Goal: Task Accomplishment & Management: Manage account settings

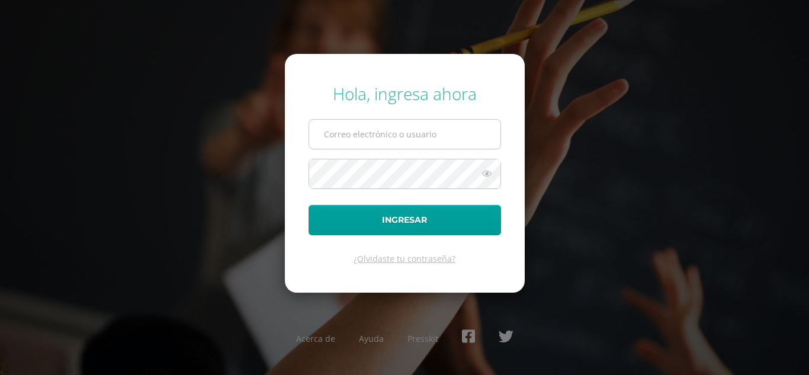
click at [379, 132] on input "text" at bounding box center [404, 134] width 191 height 29
type input "[EMAIL_ADDRESS][DOMAIN_NAME],gt"
click at [309, 205] on button "Ingresar" at bounding box center [405, 220] width 193 height 30
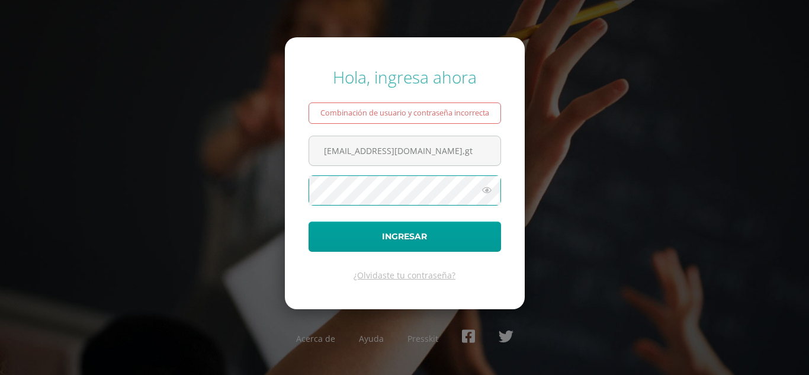
click at [309, 222] on button "Ingresar" at bounding box center [405, 237] width 193 height 30
click at [486, 189] on icon at bounding box center [486, 190] width 15 height 14
click at [486, 189] on icon at bounding box center [486, 190] width 17 height 14
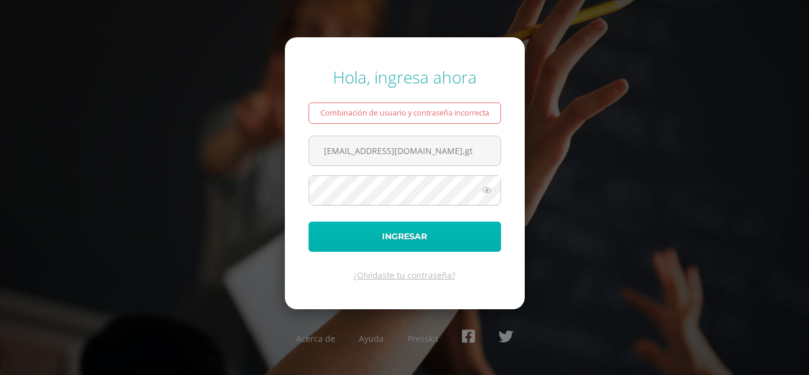
click at [417, 241] on button "Ingresar" at bounding box center [405, 237] width 193 height 30
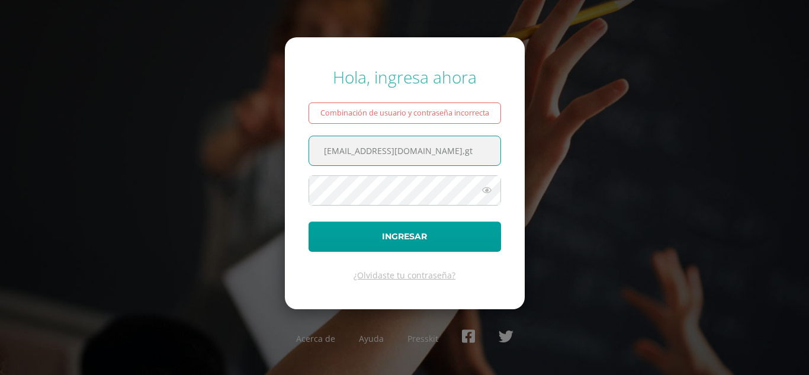
click at [434, 149] on input "[EMAIL_ADDRESS][DOMAIN_NAME],gt" at bounding box center [404, 150] width 191 height 29
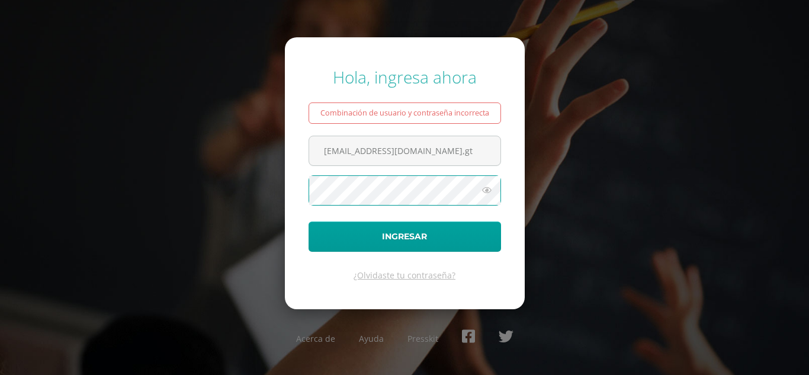
click at [309, 222] on button "Ingresar" at bounding box center [405, 237] width 193 height 30
drag, startPoint x: 444, startPoint y: 158, endPoint x: 306, endPoint y: 153, distance: 138.7
click at [306, 153] on form "Hola, ingresa ahora Combinación de usuario y contraseña incorrecta ecrup@donbos…" at bounding box center [405, 172] width 240 height 271
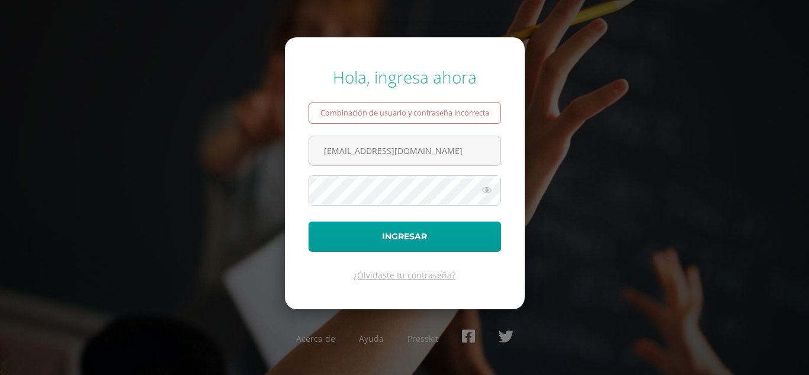
type input "[EMAIL_ADDRESS][DOMAIN_NAME]"
click at [309, 222] on button "Ingresar" at bounding box center [405, 237] width 193 height 30
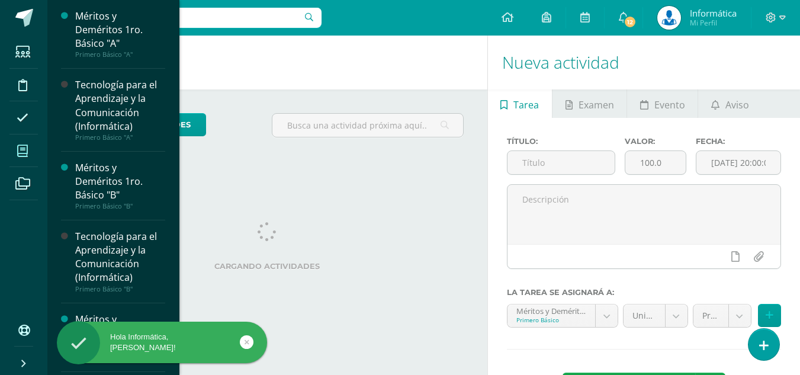
click at [25, 150] on icon at bounding box center [22, 151] width 11 height 12
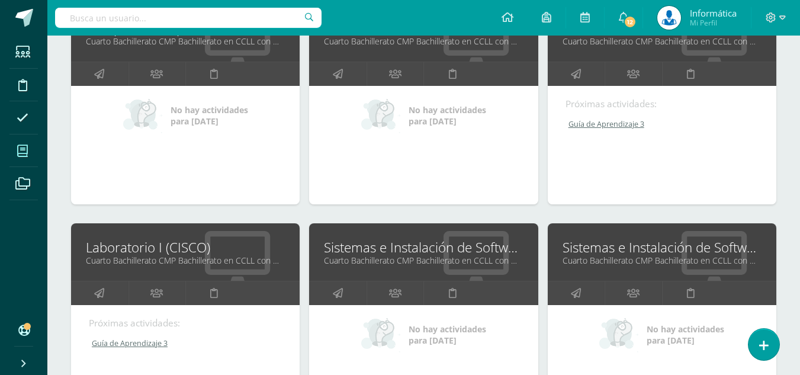
scroll to position [2071, 0]
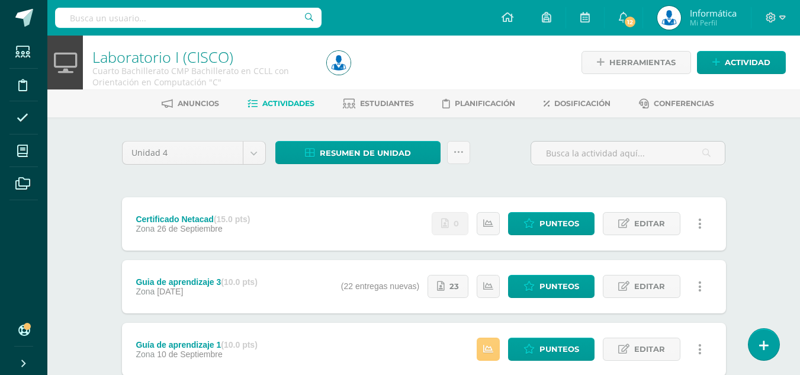
scroll to position [59, 0]
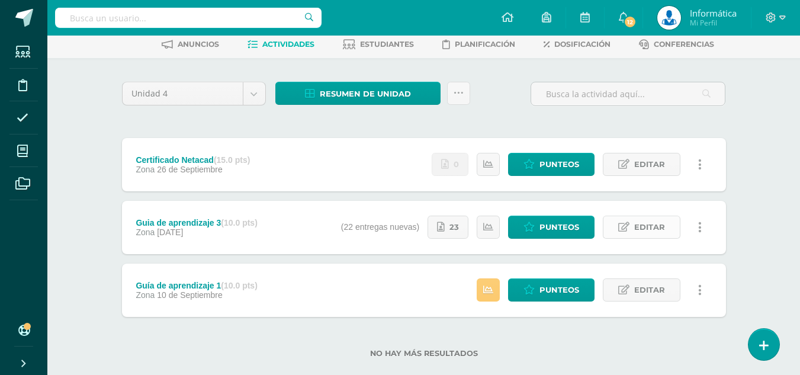
click at [637, 229] on span "Editar" at bounding box center [650, 227] width 31 height 22
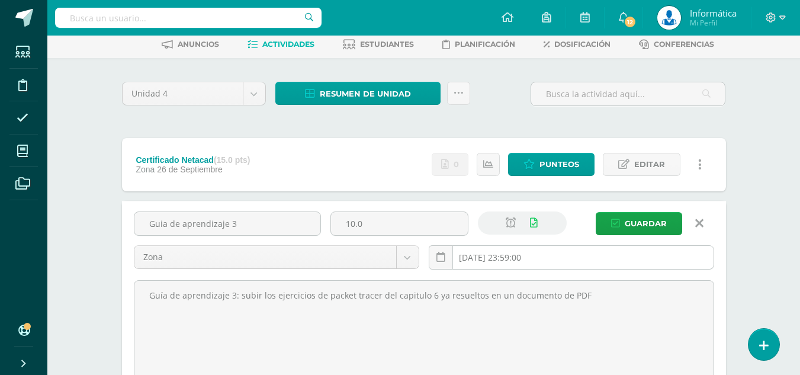
click at [540, 256] on input "2025-09-14 23:59:00" at bounding box center [572, 257] width 284 height 23
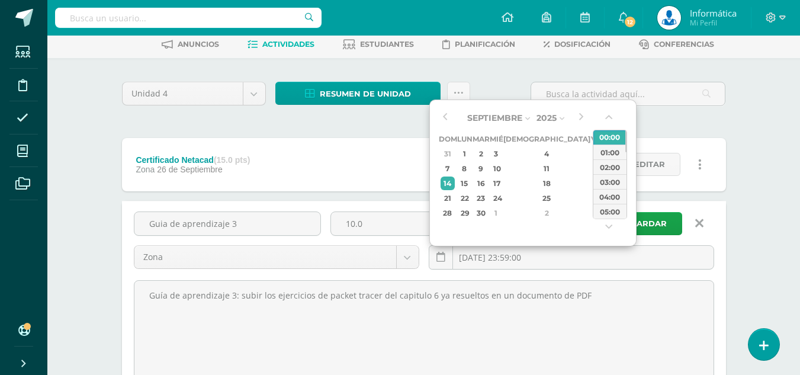
type input "2025-09-14 23:59"
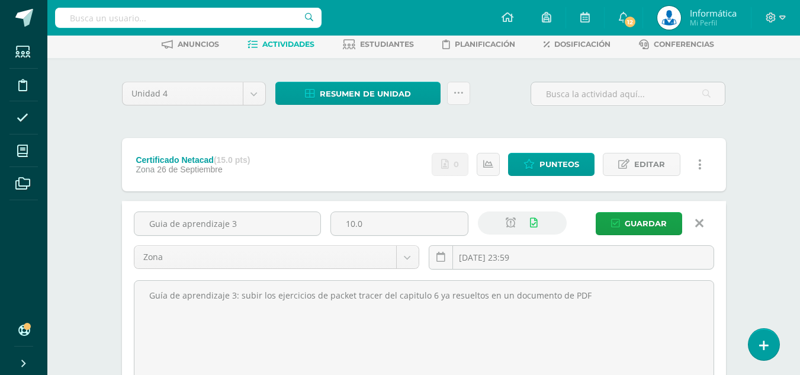
click at [714, 131] on div "Unidad 4 Unidad 1 Unidad 2 Unidad 3 Unidad 4 Resumen de unidad Descargar como H…" at bounding box center [424, 312] width 614 height 460
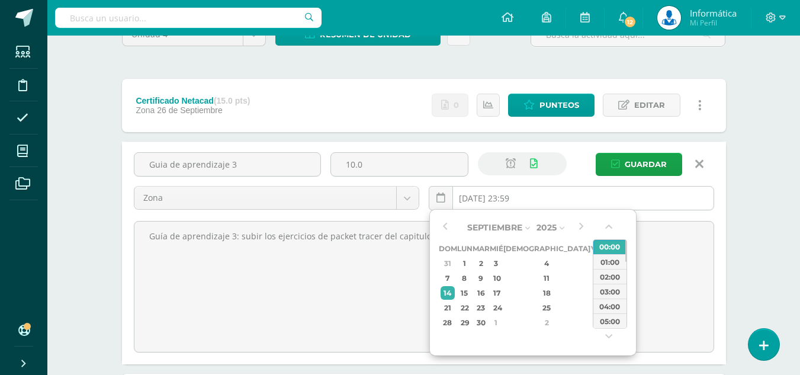
click at [537, 196] on input "2025-09-14 23:59" at bounding box center [572, 198] width 284 height 23
click at [447, 292] on div "14" at bounding box center [448, 293] width 15 height 14
click at [640, 153] on span "Guardar" at bounding box center [646, 164] width 42 height 22
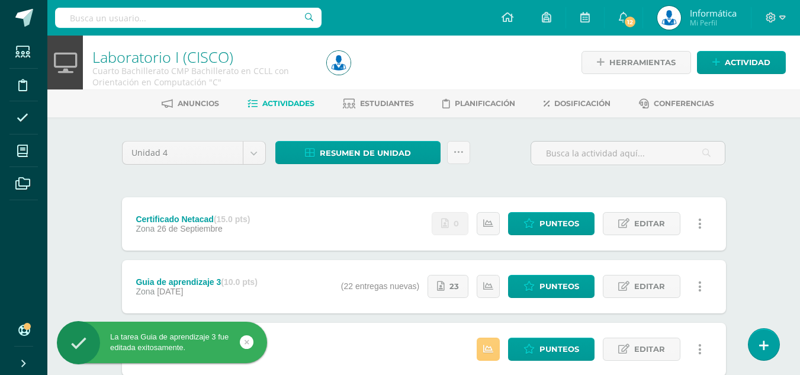
scroll to position [59, 0]
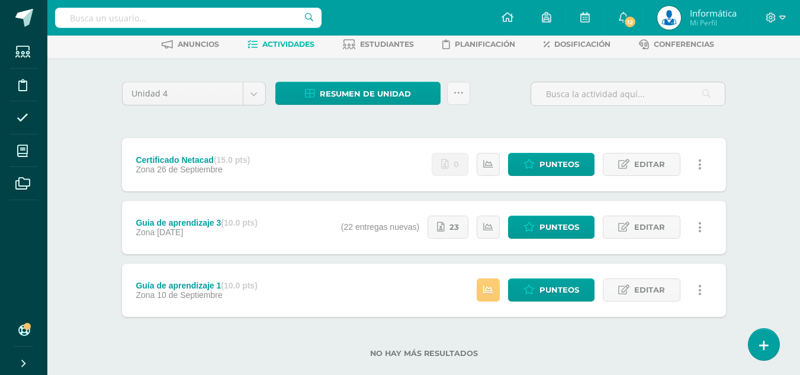
click at [701, 226] on icon at bounding box center [701, 227] width 4 height 13
click at [668, 269] on link "Historial de actividad" at bounding box center [676, 266] width 121 height 18
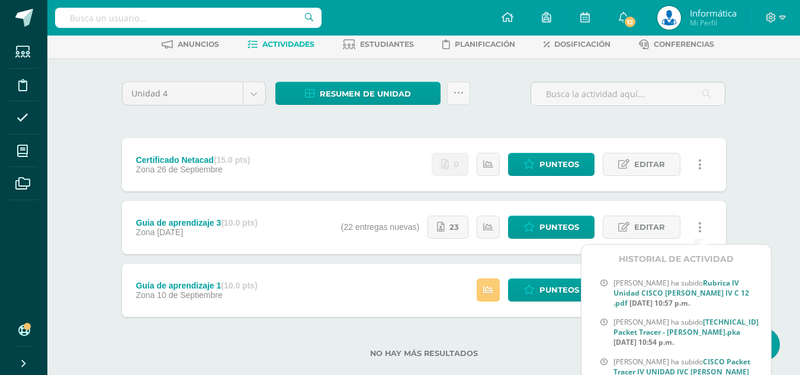
click at [754, 187] on div "Laboratorio I (CISCO) Cuarto Bachillerato CMP Bachillerato en CCLL con Orientac…" at bounding box center [423, 185] width 753 height 419
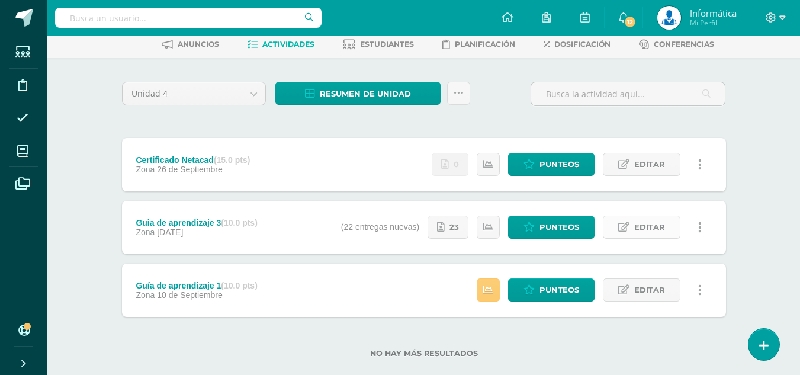
click at [648, 229] on span "Editar" at bounding box center [650, 227] width 31 height 22
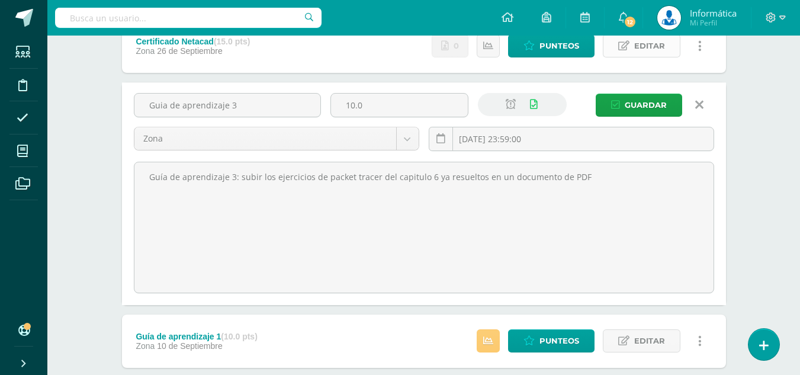
scroll to position [0, 0]
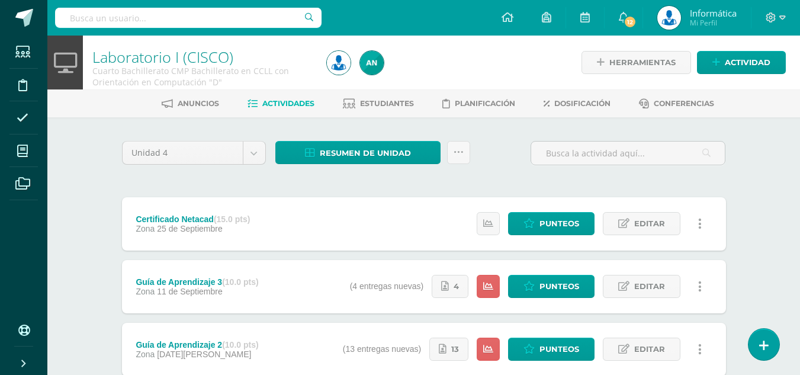
scroll to position [143, 0]
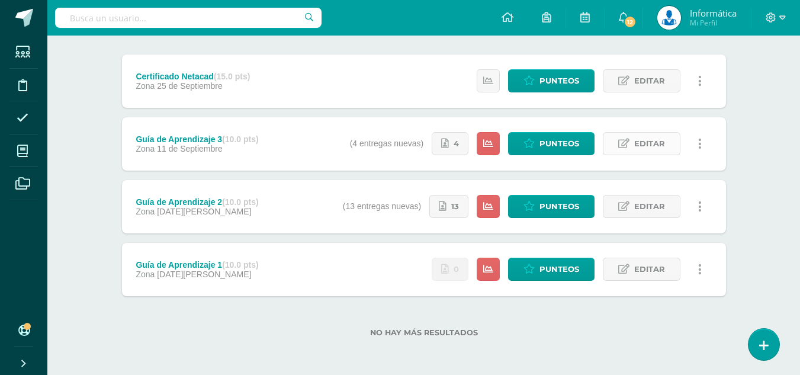
click at [652, 140] on span "Editar" at bounding box center [650, 144] width 31 height 22
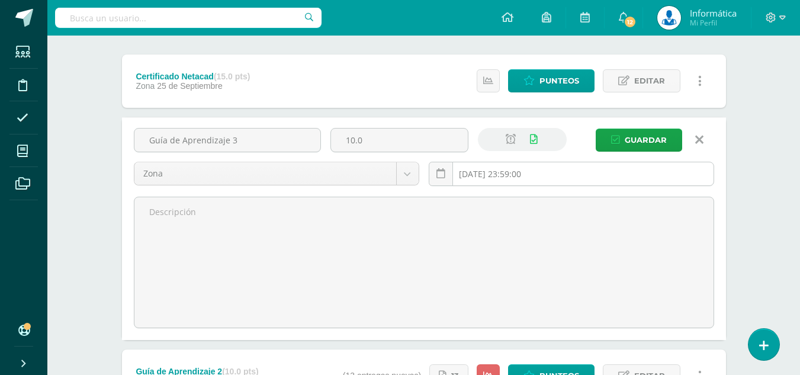
click at [498, 181] on input "2025-09-11 23:59:00" at bounding box center [572, 173] width 284 height 23
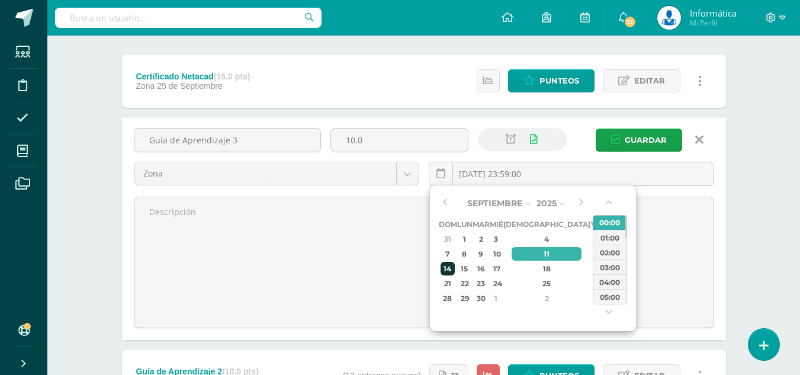
click at [450, 265] on div "14" at bounding box center [448, 269] width 15 height 14
type input "2025-09-14 23:59"
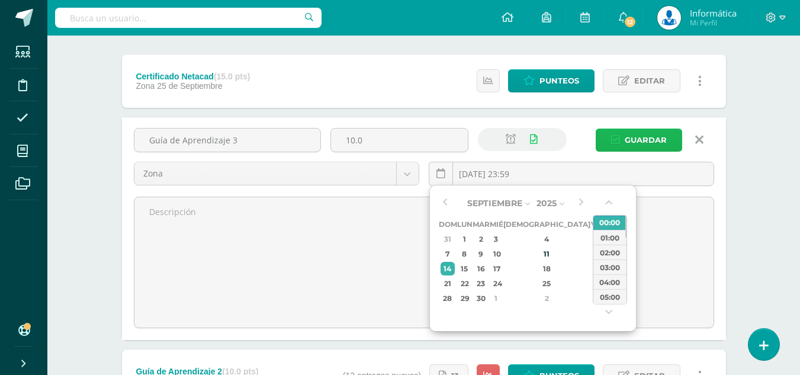
click at [641, 139] on span "Guardar" at bounding box center [646, 140] width 42 height 22
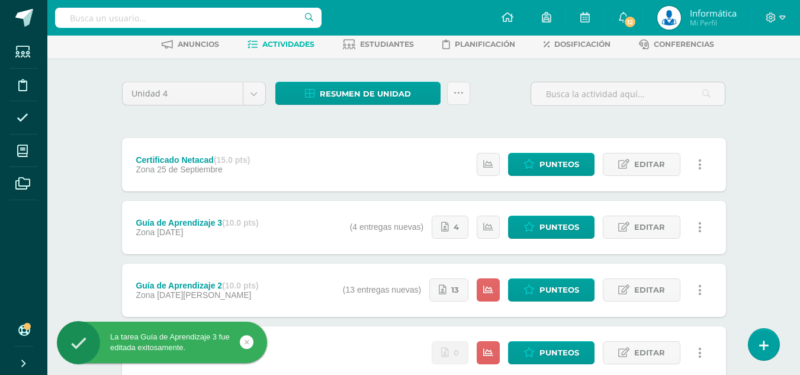
scroll to position [118, 0]
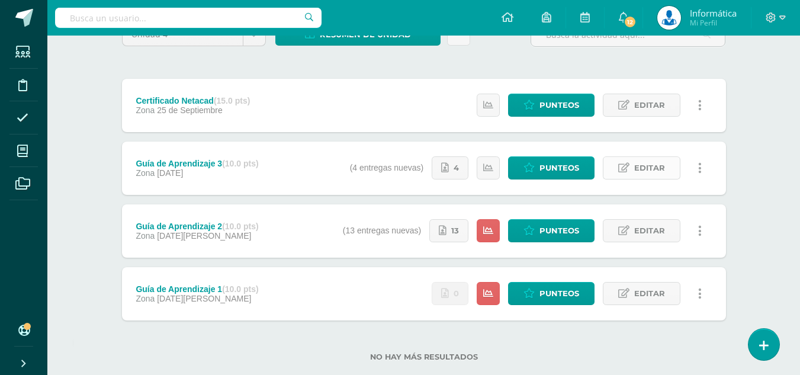
click at [638, 165] on span "Editar" at bounding box center [650, 168] width 31 height 22
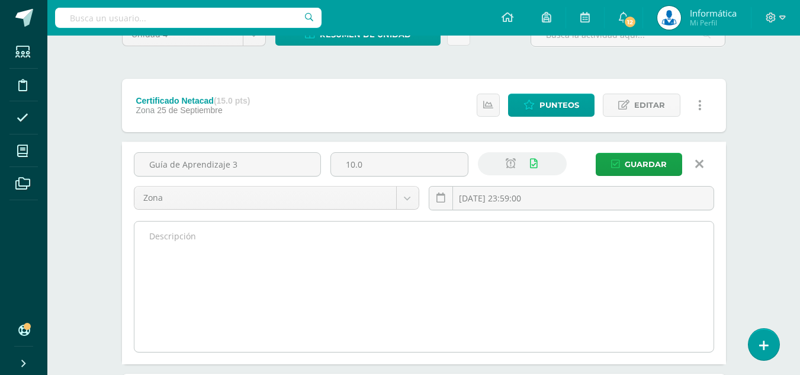
click at [193, 251] on textarea at bounding box center [423, 287] width 579 height 130
type textarea "S"
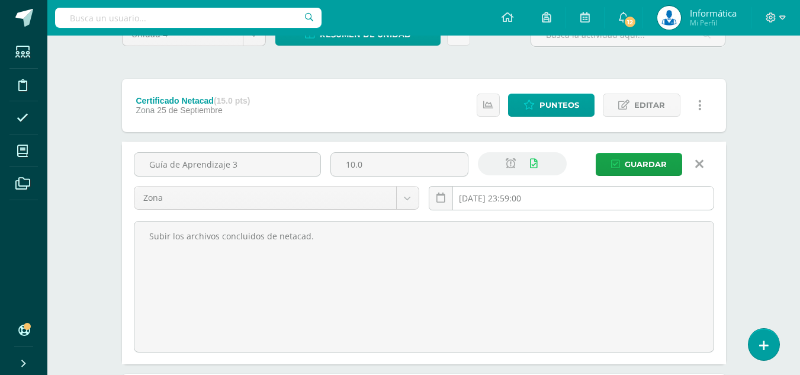
type textarea "Subir los archivos concluidos de netacad."
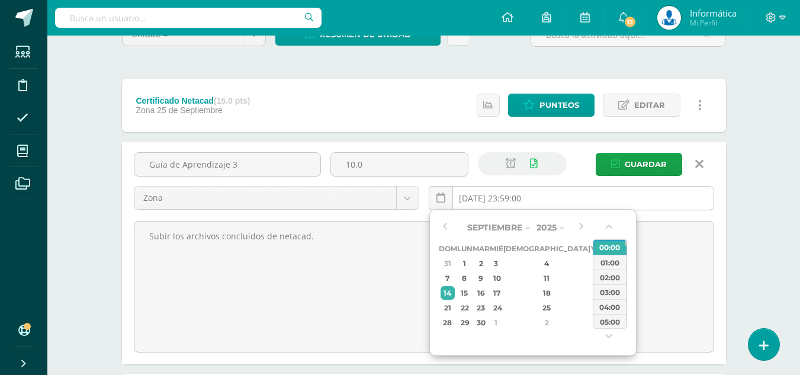
click at [546, 204] on input "[DATE] 23:59:00" at bounding box center [572, 198] width 284 height 23
click at [614, 321] on div "23:00" at bounding box center [610, 320] width 33 height 15
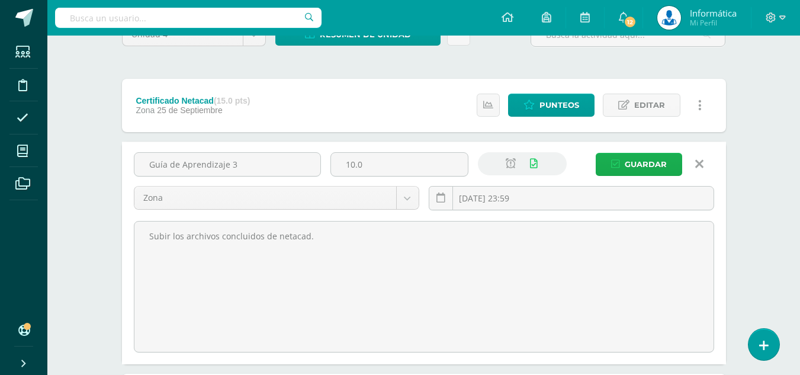
type input "[DATE] 23:59"
click at [643, 165] on span "Guardar" at bounding box center [646, 164] width 42 height 22
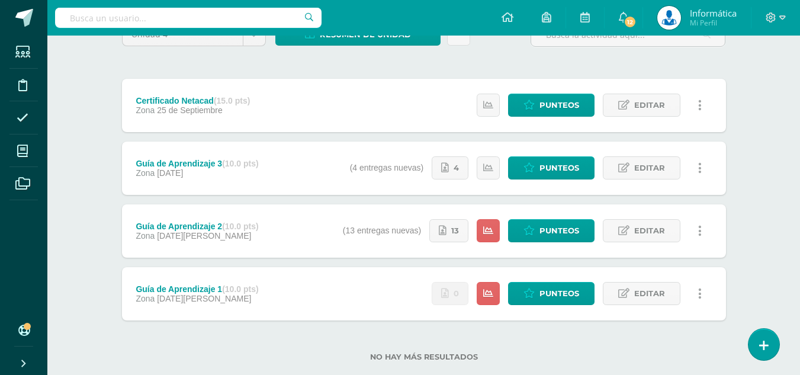
scroll to position [143, 0]
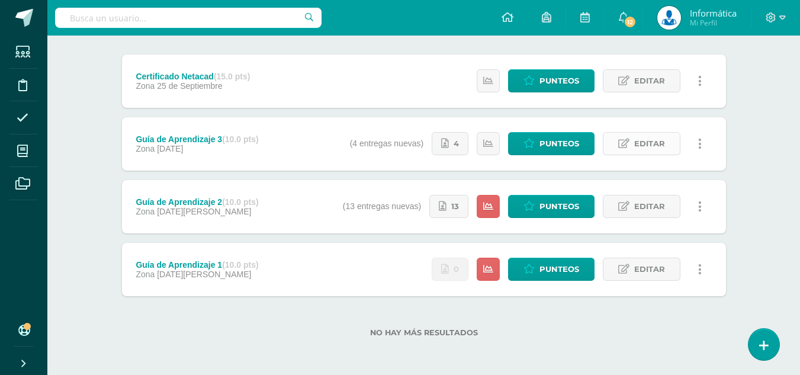
click at [650, 143] on span "Editar" at bounding box center [650, 144] width 31 height 22
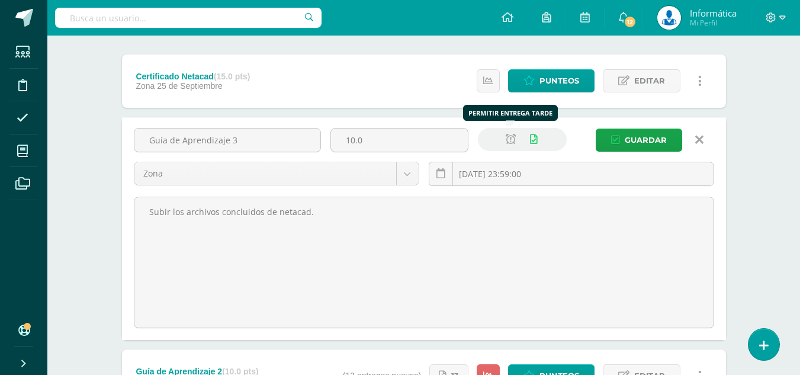
click at [514, 137] on icon at bounding box center [511, 139] width 10 height 10
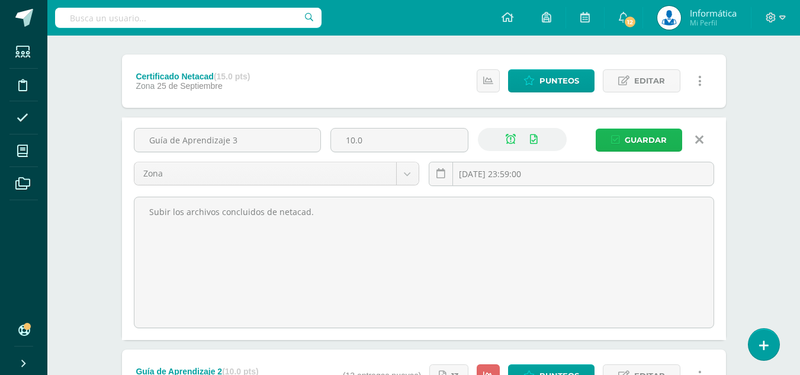
click at [641, 136] on span "Guardar" at bounding box center [646, 140] width 42 height 22
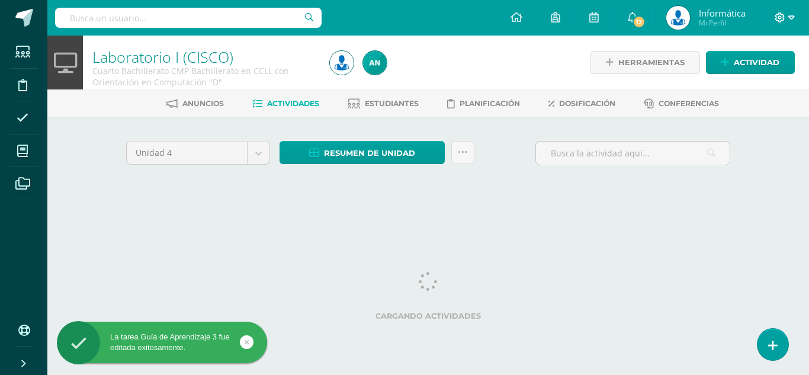
click at [776, 14] on icon at bounding box center [780, 17] width 11 height 11
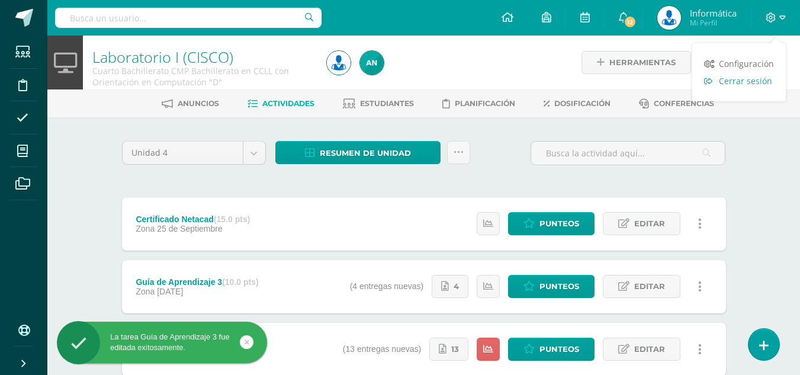
click at [738, 82] on span "Cerrar sesión" at bounding box center [745, 80] width 53 height 11
